Goal: Transaction & Acquisition: Book appointment/travel/reservation

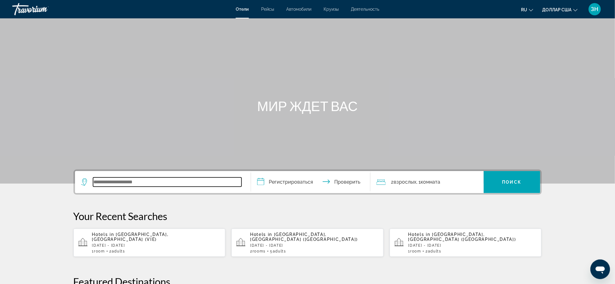
click at [93, 187] on input "Виджет поиска" at bounding box center [167, 182] width 148 height 9
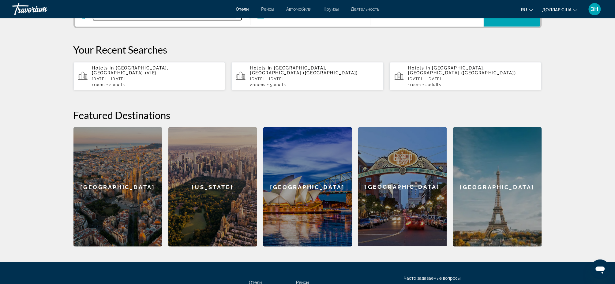
scroll to position [187, 0]
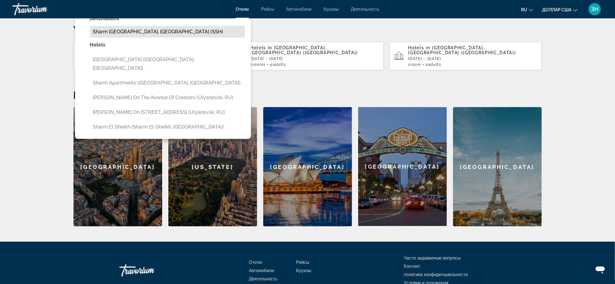
click at [90, 38] on button "Sharm [GEOGRAPHIC_DATA], [GEOGRAPHIC_DATA] (SSH)" at bounding box center [167, 32] width 155 height 12
type input "**********"
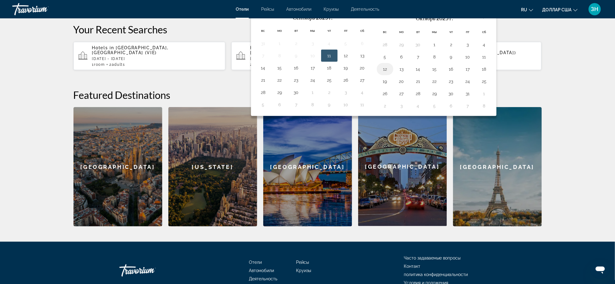
click at [383, 73] on button "12" at bounding box center [385, 69] width 10 height 9
click at [473, 73] on button "17" at bounding box center [468, 69] width 10 height 9
type input "**********"
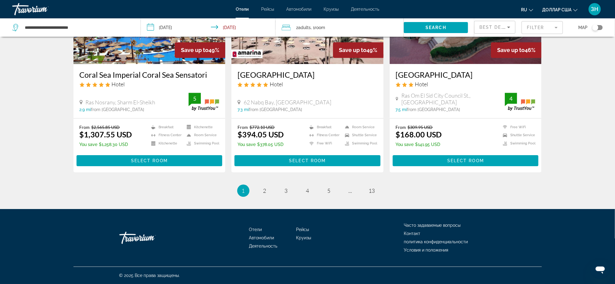
scroll to position [794, 0]
click at [556, 34] on mat-form-field "Filter" at bounding box center [542, 27] width 41 height 13
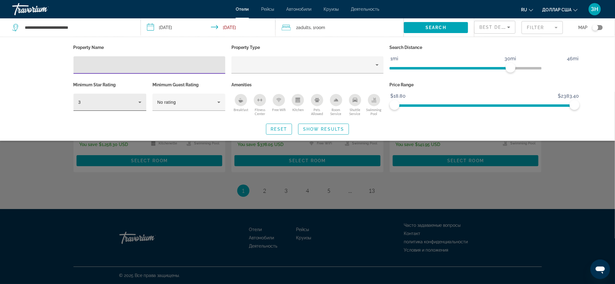
click at [136, 106] on icon "Hotel Filters" at bounding box center [139, 102] width 7 height 7
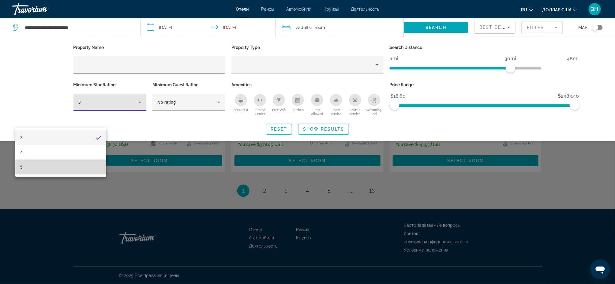
click at [31, 169] on mat-option "5" at bounding box center [60, 167] width 91 height 15
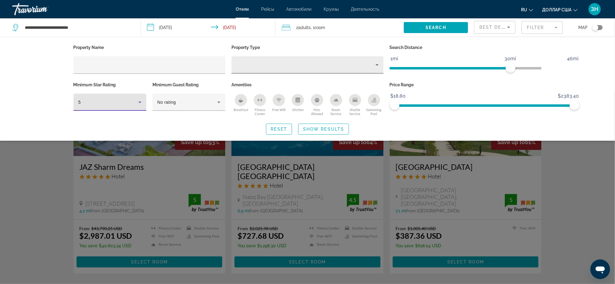
click at [236, 69] on div "Property type" at bounding box center [305, 64] width 139 height 7
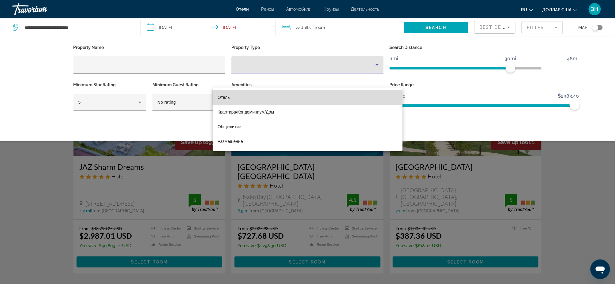
click at [224, 96] on font "Отель" at bounding box center [224, 97] width 12 height 5
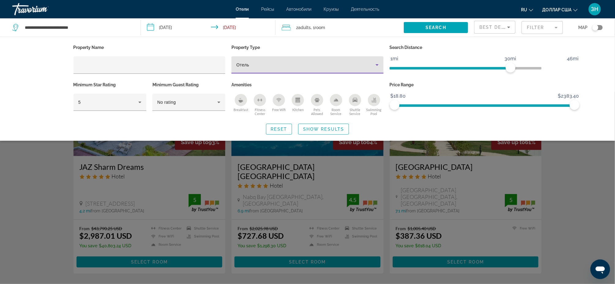
click at [236, 69] on div "Отель" at bounding box center [305, 64] width 139 height 7
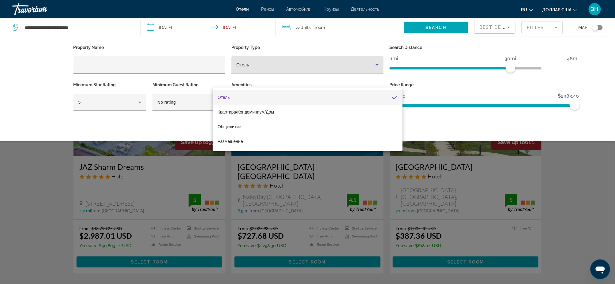
click at [349, 55] on div at bounding box center [307, 142] width 615 height 284
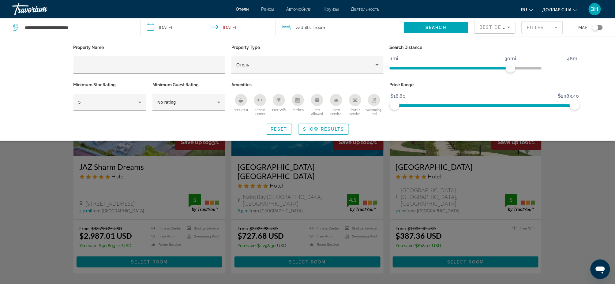
click at [235, 106] on div "Breakfast" at bounding box center [241, 100] width 12 height 12
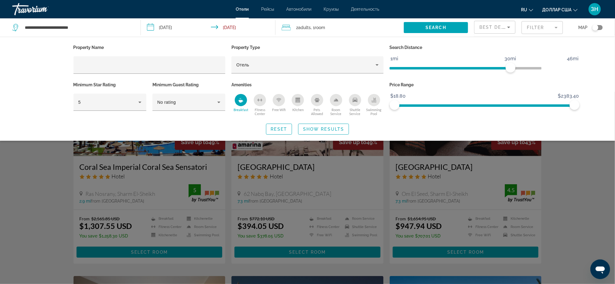
click at [276, 100] on icon "Free Wifi" at bounding box center [278, 99] width 5 height 2
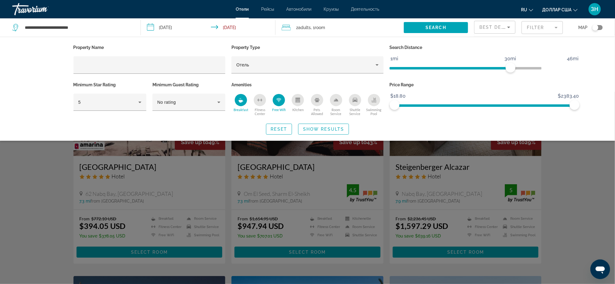
click at [337, 106] on div "Room Service" at bounding box center [336, 100] width 12 height 12
click at [324, 132] on span "Show Results" at bounding box center [323, 129] width 41 height 5
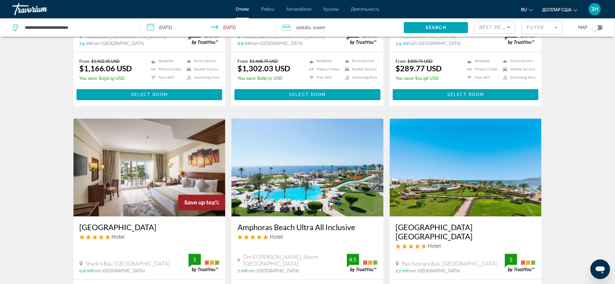
scroll to position [620, 0]
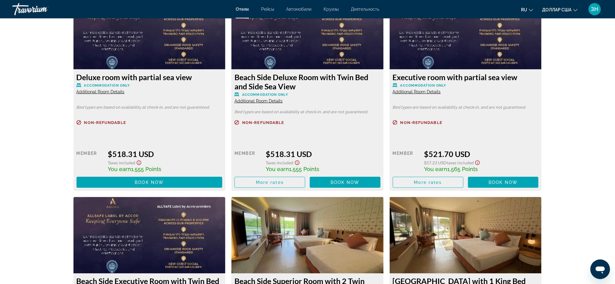
scroll to position [3363, 0]
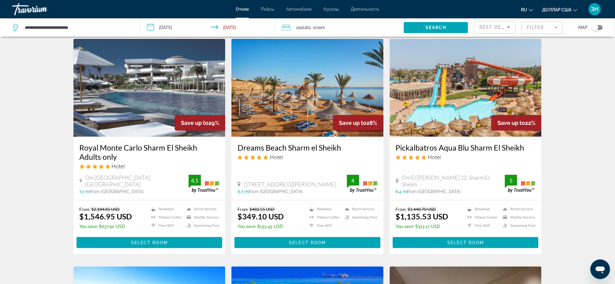
scroll to position [326, 0]
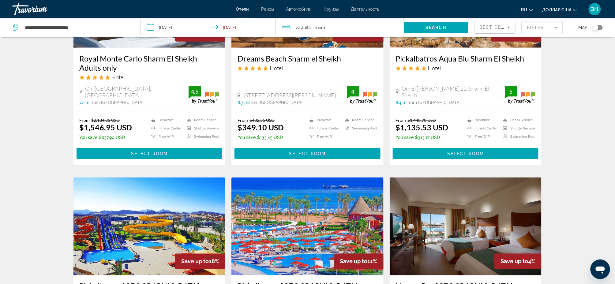
click at [553, 34] on mat-form-field "Filter" at bounding box center [542, 27] width 41 height 13
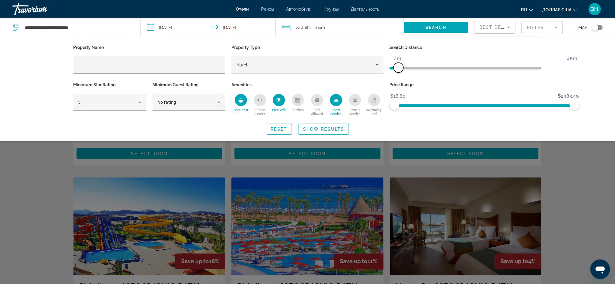
drag, startPoint x: 531, startPoint y: 81, endPoint x: 420, endPoint y: 82, distance: 110.8
click at [403, 73] on span "ngx-slider" at bounding box center [399, 68] width 10 height 10
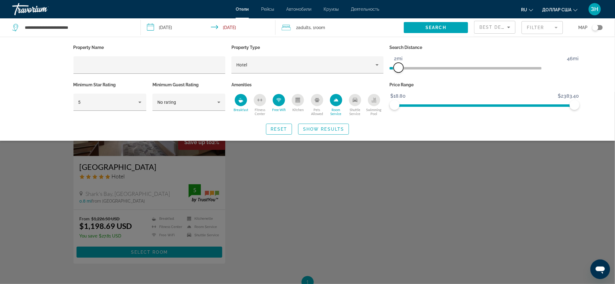
click at [403, 73] on span "ngx-slider" at bounding box center [399, 68] width 10 height 10
click at [323, 137] on span "Search widget" at bounding box center [323, 129] width 50 height 15
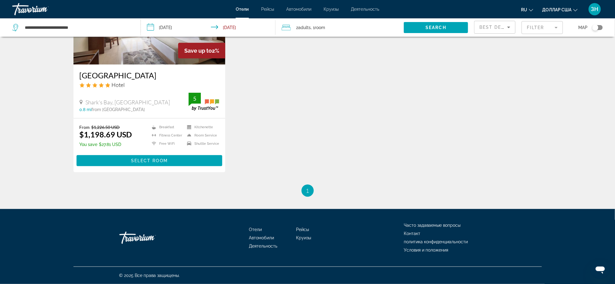
scroll to position [98, 0]
click at [507, 28] on icon "Sort by" at bounding box center [508, 28] width 3 height 2
click at [474, 61] on font "Расстояние" at bounding box center [468, 63] width 24 height 5
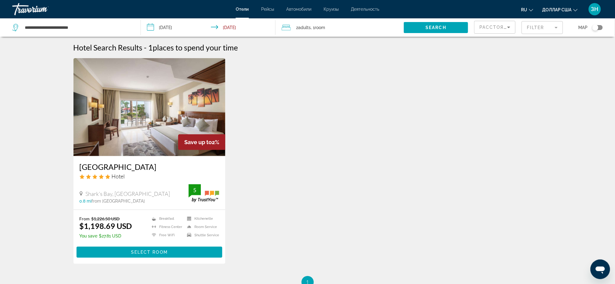
click at [556, 33] on mat-form-field "Filter" at bounding box center [542, 27] width 41 height 13
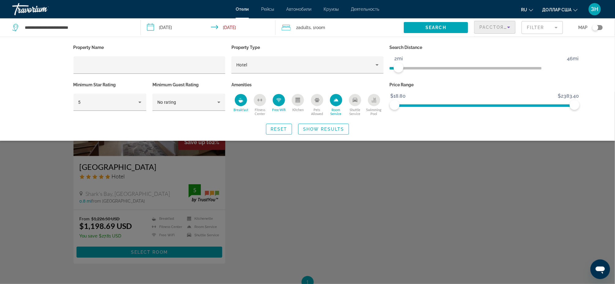
click at [505, 31] on icon "Sort by" at bounding box center [508, 27] width 7 height 7
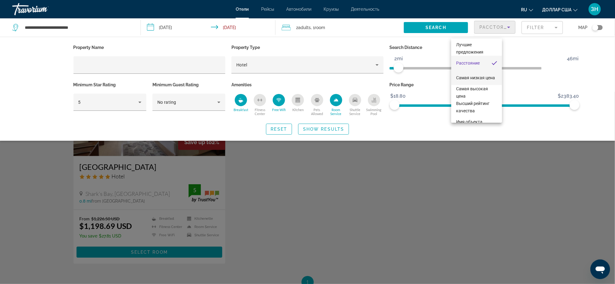
click at [480, 77] on span "Самая низкая цена" at bounding box center [475, 77] width 39 height 7
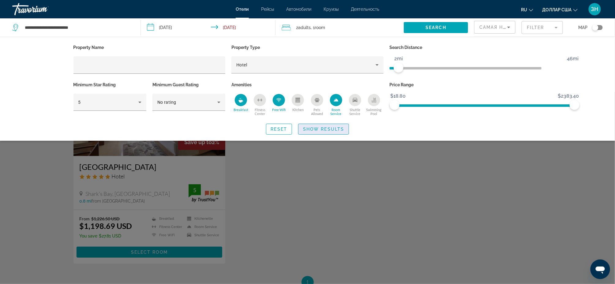
click at [321, 132] on span "Show Results" at bounding box center [323, 129] width 41 height 5
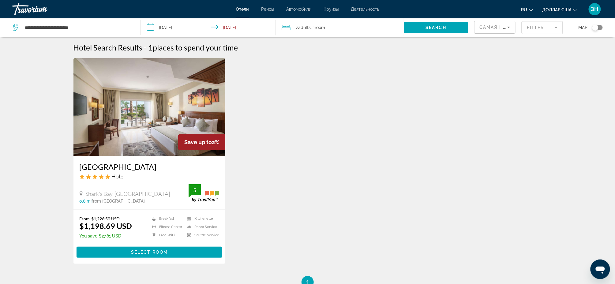
click at [321, 154] on div "Save up to 2% Sultan Gardens Resort Hotel Shark's Bay, Sharm El-Sheikh 0.8 mi f…" at bounding box center [307, 167] width 474 height 218
click at [557, 32] on mat-form-field "Filter" at bounding box center [542, 27] width 41 height 13
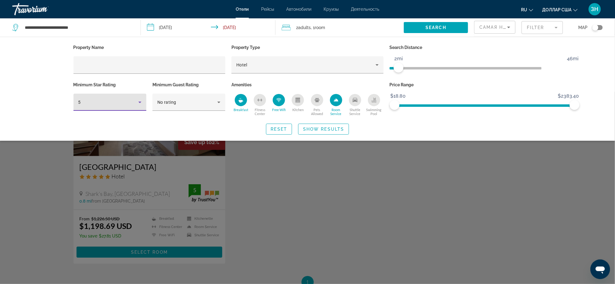
click at [136, 106] on icon "Hotel Filters" at bounding box center [139, 102] width 7 height 7
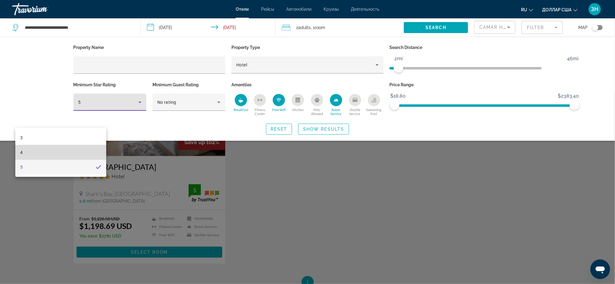
click at [39, 153] on mat-option "4" at bounding box center [60, 152] width 91 height 15
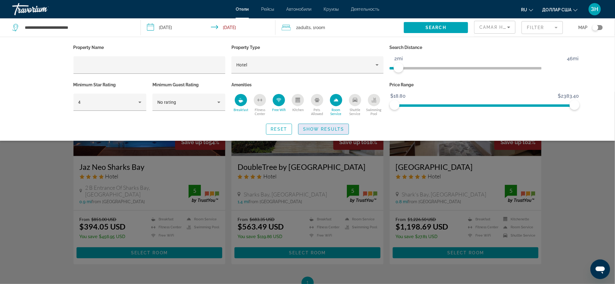
click at [334, 132] on span "Show Results" at bounding box center [323, 129] width 41 height 5
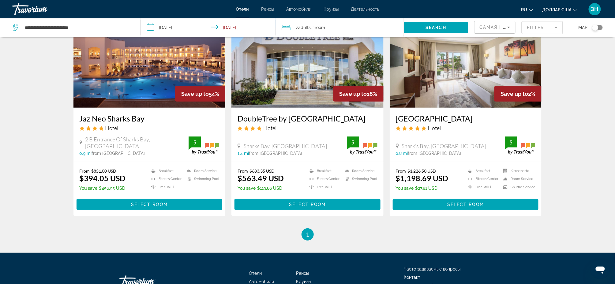
scroll to position [49, 0]
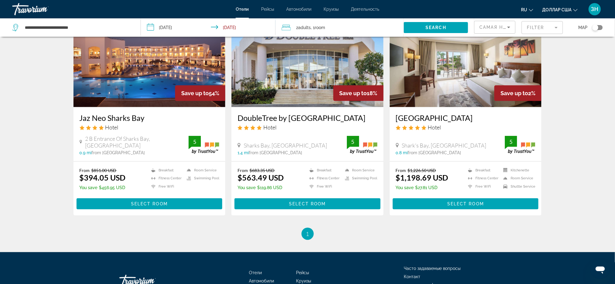
click at [276, 155] on span "from Sharm El Sheikh city center" at bounding box center [275, 152] width 53 height 5
click at [286, 122] on h3 "DoubleTree by Hilton Sharks Bay Resort" at bounding box center [308, 117] width 140 height 9
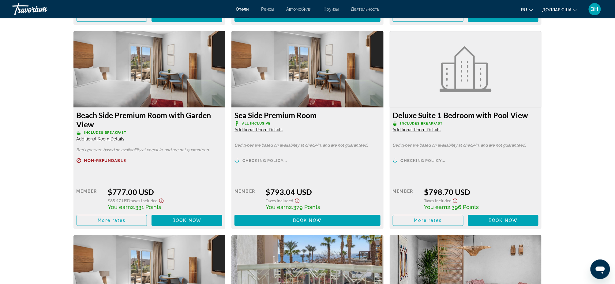
scroll to position [2800, 0]
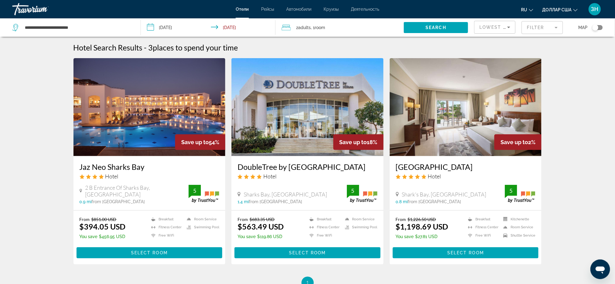
click at [112, 142] on img "Основное содержание" at bounding box center [149, 107] width 152 height 98
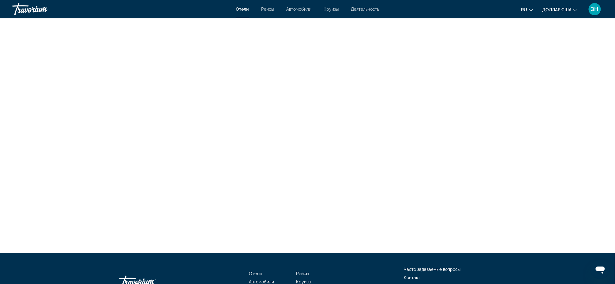
scroll to position [1159, 0]
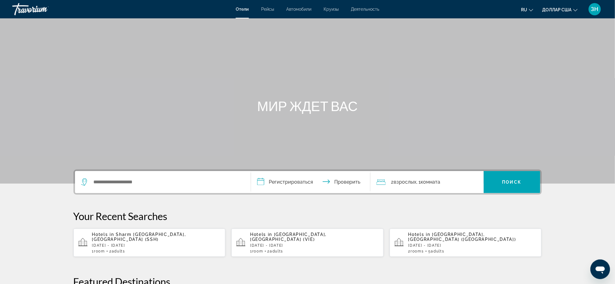
click at [261, 12] on font "Рейсы" at bounding box center [267, 9] width 13 height 5
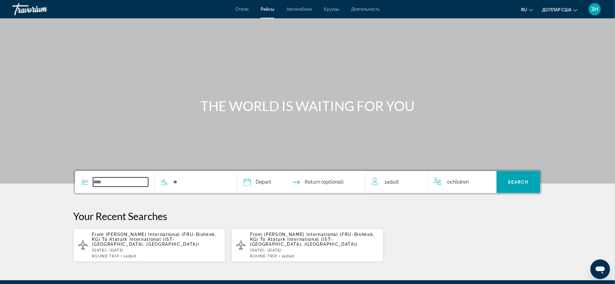
click at [93, 187] on input "Search widget" at bounding box center [120, 182] width 55 height 9
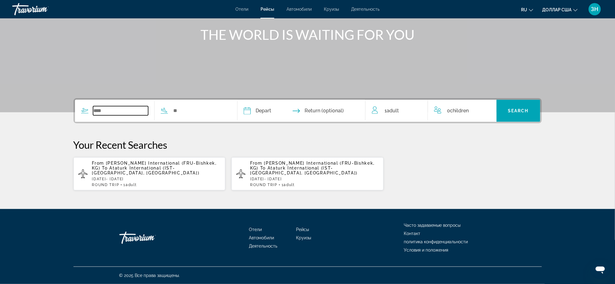
scroll to position [153, 0]
click at [93, 106] on input "Search widget" at bounding box center [120, 110] width 55 height 9
type input "*"
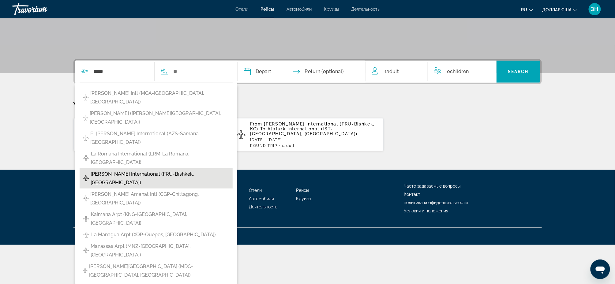
click at [124, 174] on span "[PERSON_NAME] International (FRU-Bishkek, [GEOGRAPHIC_DATA])" at bounding box center [160, 178] width 139 height 17
type input "**********"
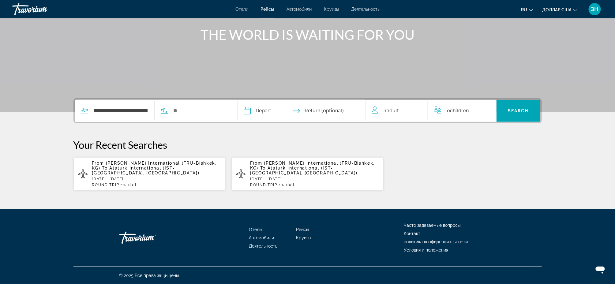
click at [155, 106] on div "Search widget" at bounding box center [191, 110] width 73 height 9
click at [161, 108] on icon "Search widget" at bounding box center [164, 110] width 6 height 5
click at [161, 107] on icon "Search widget" at bounding box center [164, 110] width 7 height 7
click at [173, 106] on input "Search widget" at bounding box center [200, 110] width 55 height 9
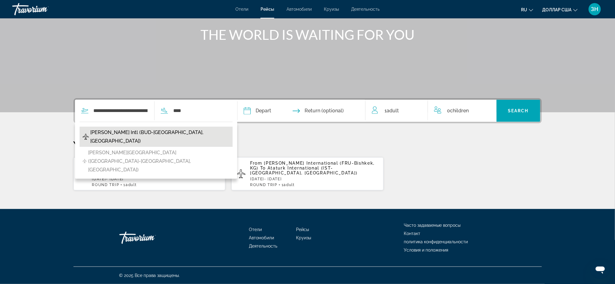
click at [120, 128] on span "[PERSON_NAME] Intl (BUD-[GEOGRAPHIC_DATA], [GEOGRAPHIC_DATA])" at bounding box center [159, 136] width 139 height 17
type input "**********"
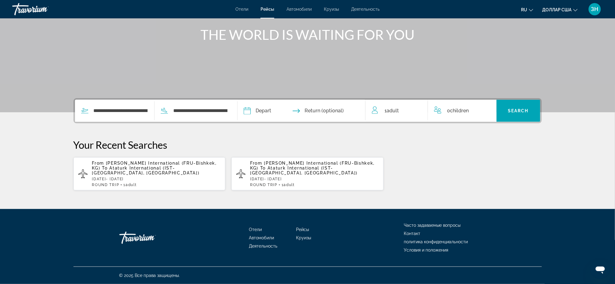
click at [242, 100] on input "Depart date" at bounding box center [273, 112] width 63 height 24
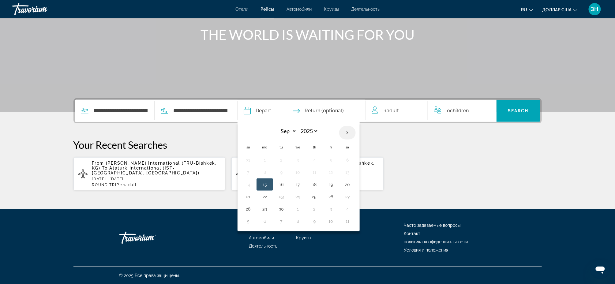
click at [345, 126] on th "Next month" at bounding box center [347, 132] width 17 height 13
select select "**"
click at [293, 180] on button "12" at bounding box center [298, 184] width 10 height 9
type input "**********"
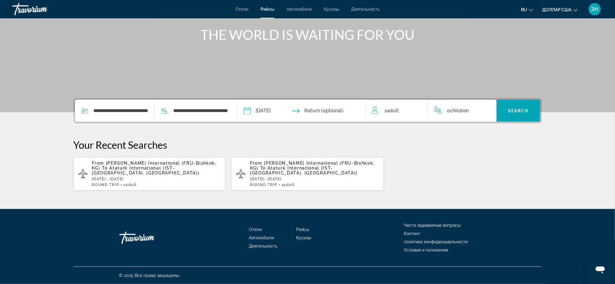
click at [341, 100] on input "Return date" at bounding box center [336, 112] width 63 height 24
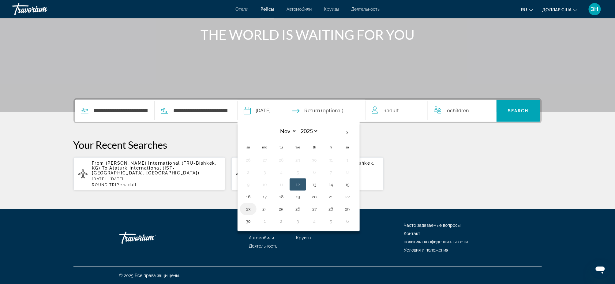
click at [243, 205] on button "23" at bounding box center [248, 209] width 10 height 9
type input "**********"
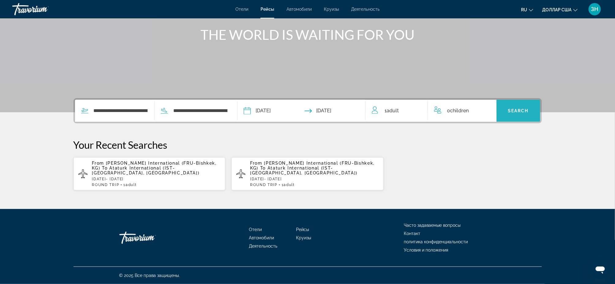
click at [529, 108] on span "Search" at bounding box center [518, 110] width 21 height 5
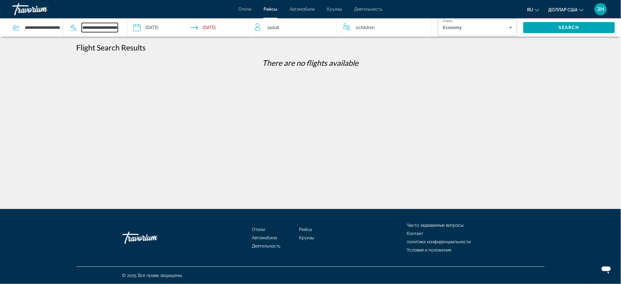
click at [89, 32] on input "**********" at bounding box center [100, 27] width 36 height 9
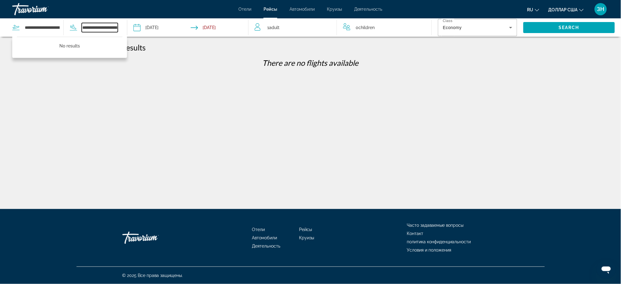
click at [114, 32] on input "**********" at bounding box center [100, 27] width 36 height 9
click at [113, 32] on input "**********" at bounding box center [100, 27] width 36 height 9
click at [105, 31] on input "*******" at bounding box center [100, 27] width 36 height 9
type input "*"
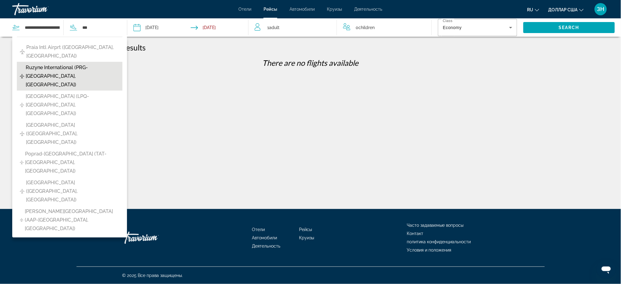
click at [68, 89] on span "Ruzyne International (PRG-[GEOGRAPHIC_DATA], [GEOGRAPHIC_DATA])" at bounding box center [73, 76] width 94 height 26
type input "**********"
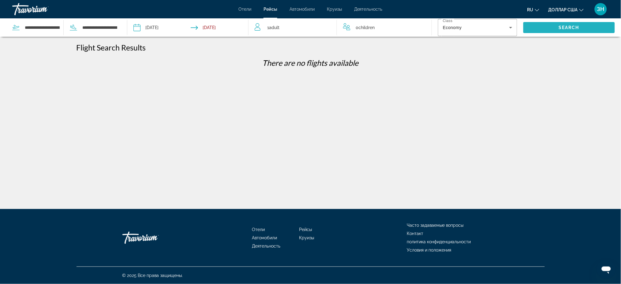
click at [565, 30] on span "Search" at bounding box center [569, 27] width 21 height 5
